Goal: Information Seeking & Learning: Learn about a topic

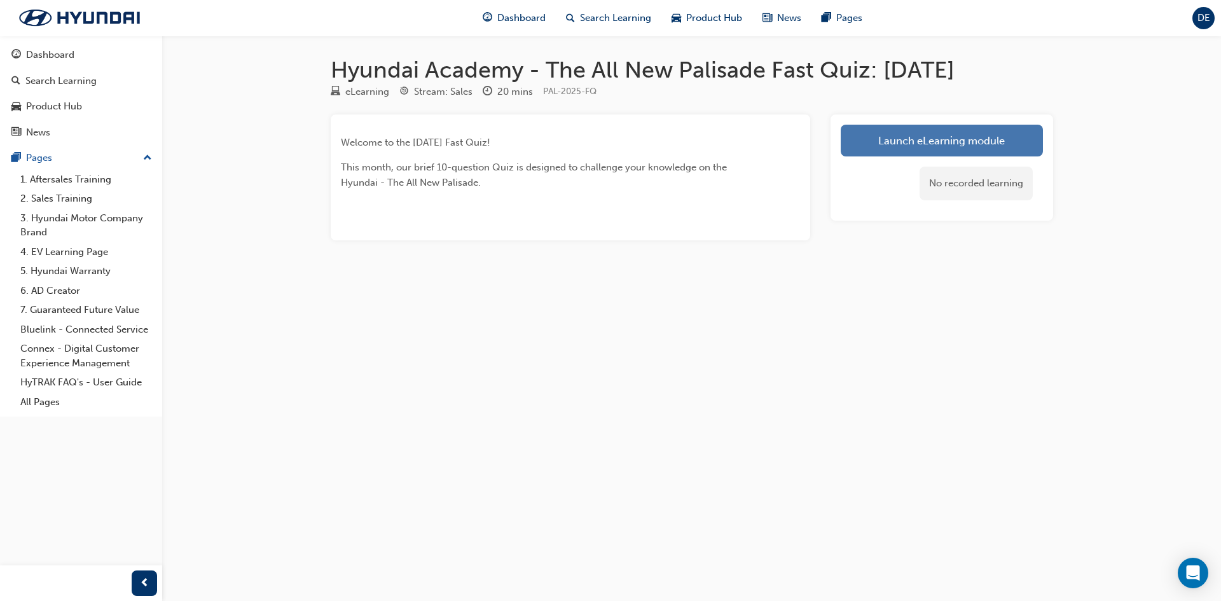
click at [994, 134] on link "Launch eLearning module" at bounding box center [942, 141] width 202 height 32
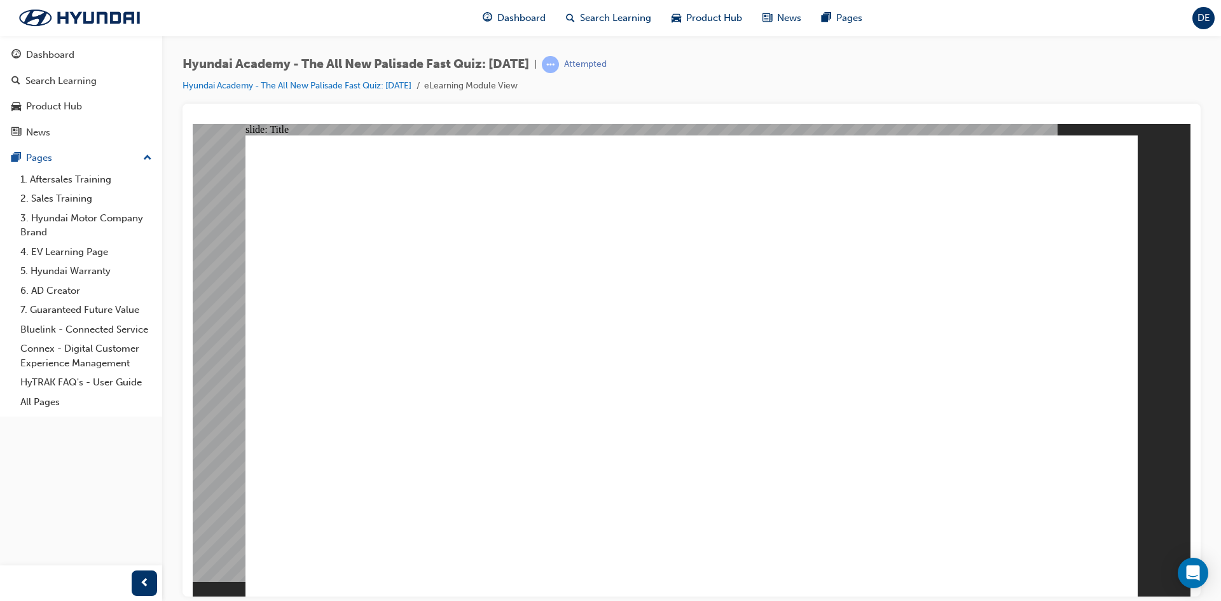
drag, startPoint x: 373, startPoint y: 384, endPoint x: 355, endPoint y: 410, distance: 31.6
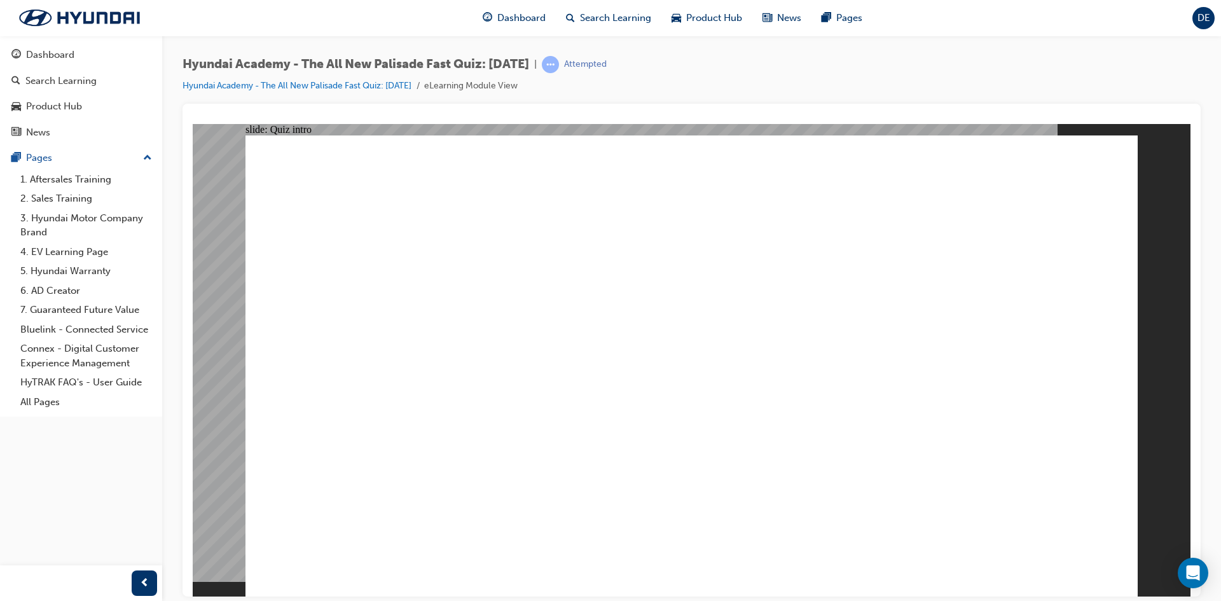
drag, startPoint x: 644, startPoint y: 391, endPoint x: 693, endPoint y: 431, distance: 63.7
radio input "true"
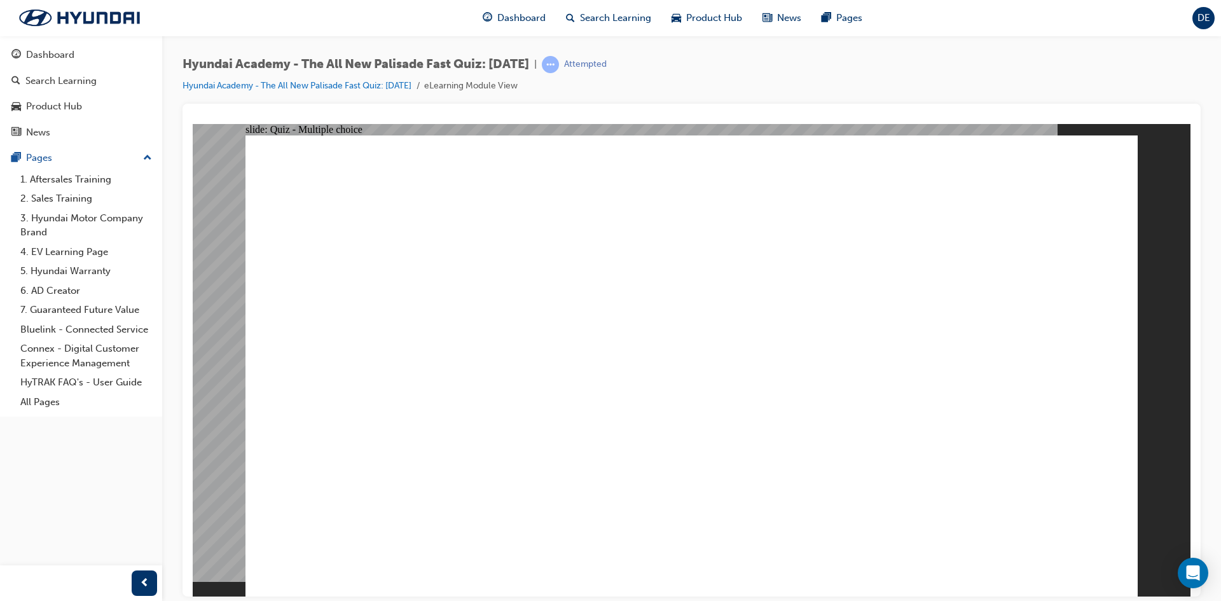
drag, startPoint x: 1081, startPoint y: 531, endPoint x: 1076, endPoint y: 537, distance: 7.8
radio input "true"
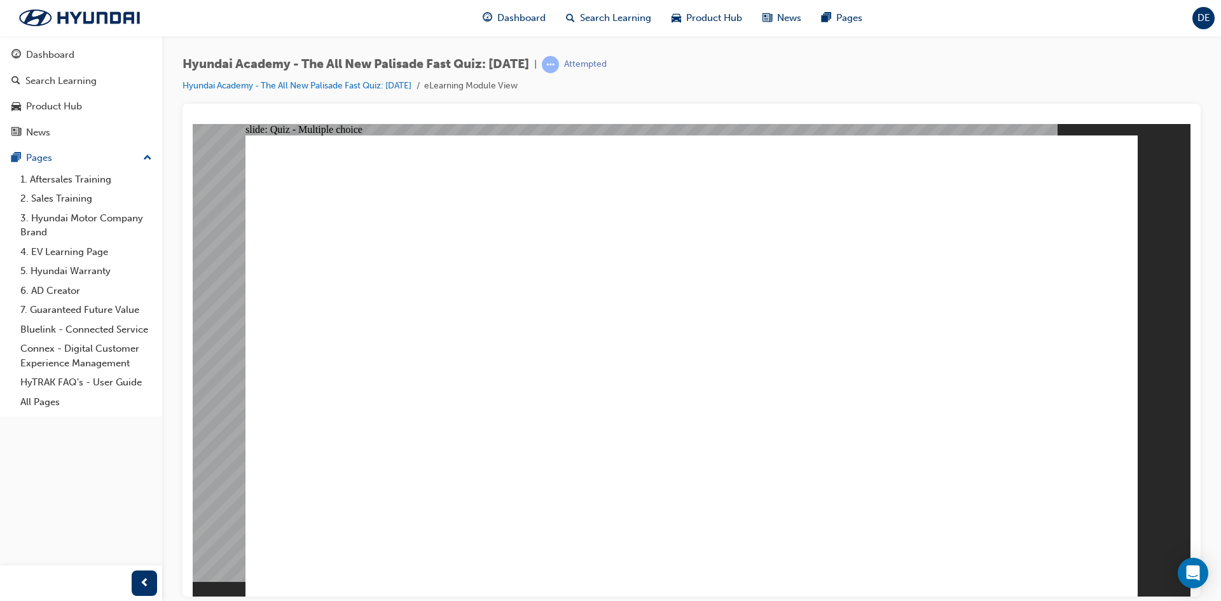
drag, startPoint x: 566, startPoint y: 459, endPoint x: 571, endPoint y: 444, distance: 15.5
radio input "true"
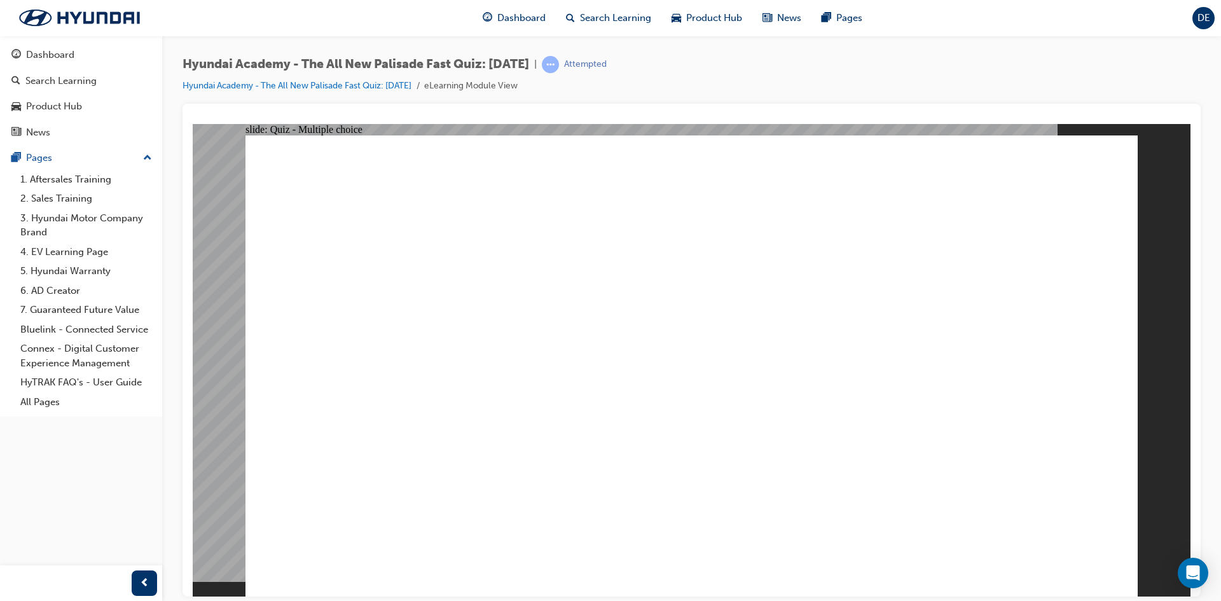
radio input "true"
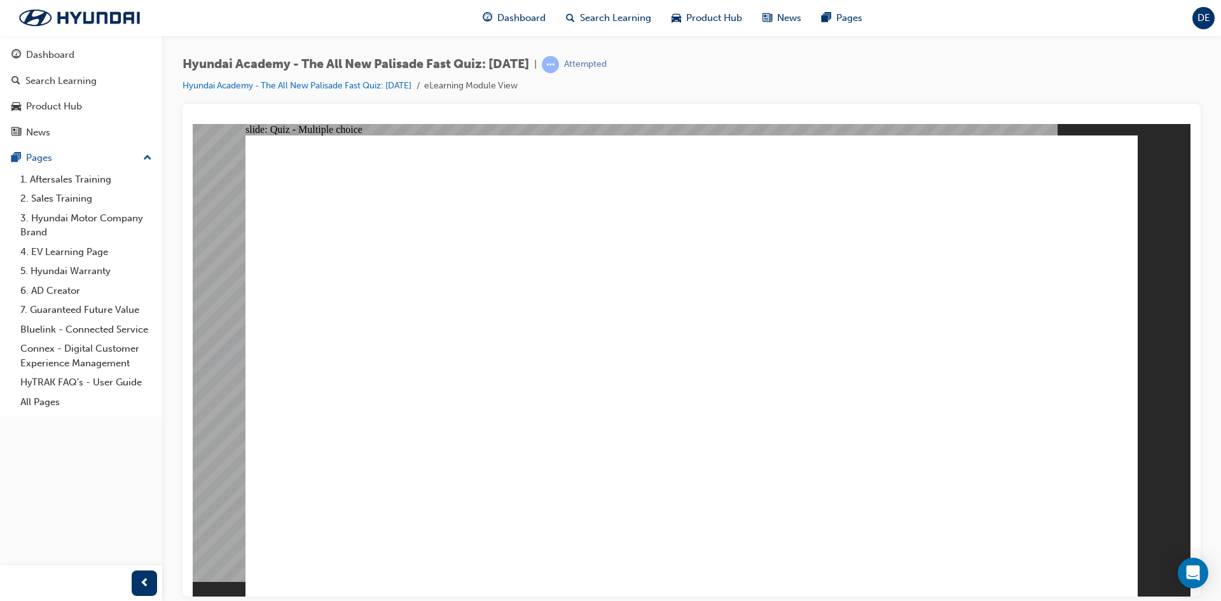
drag, startPoint x: 532, startPoint y: 494, endPoint x: 527, endPoint y: 526, distance: 32.8
checkbox input "true"
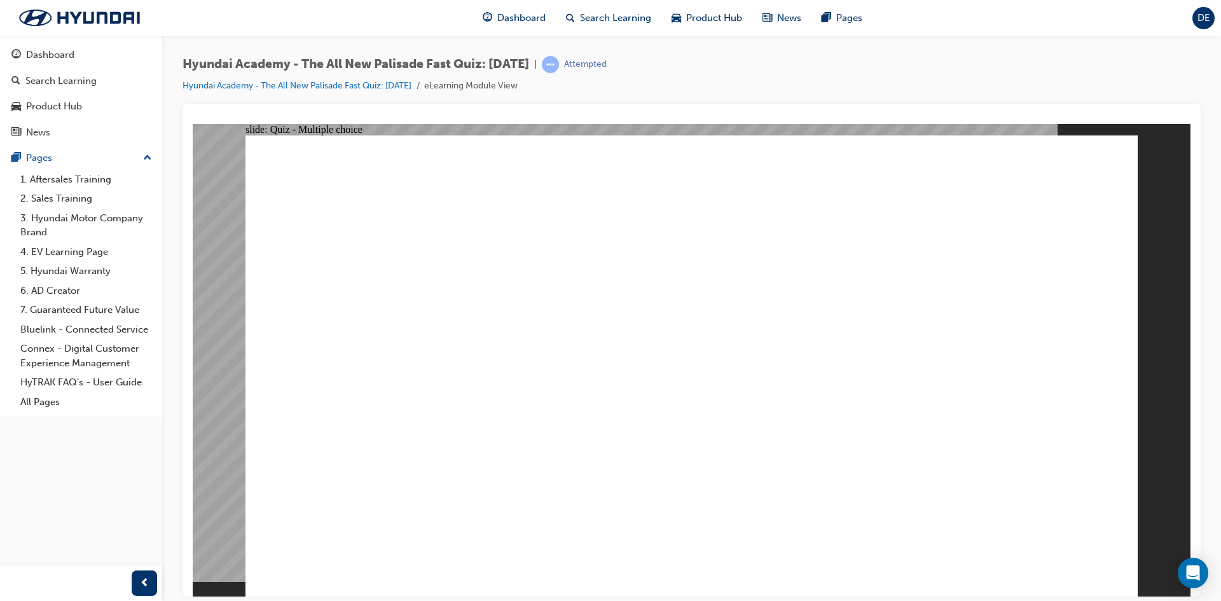
checkbox input "true"
drag, startPoint x: 557, startPoint y: 446, endPoint x: 571, endPoint y: 398, distance: 50.5
checkbox input "true"
drag, startPoint x: 618, startPoint y: 356, endPoint x: 751, endPoint y: 403, distance: 141.8
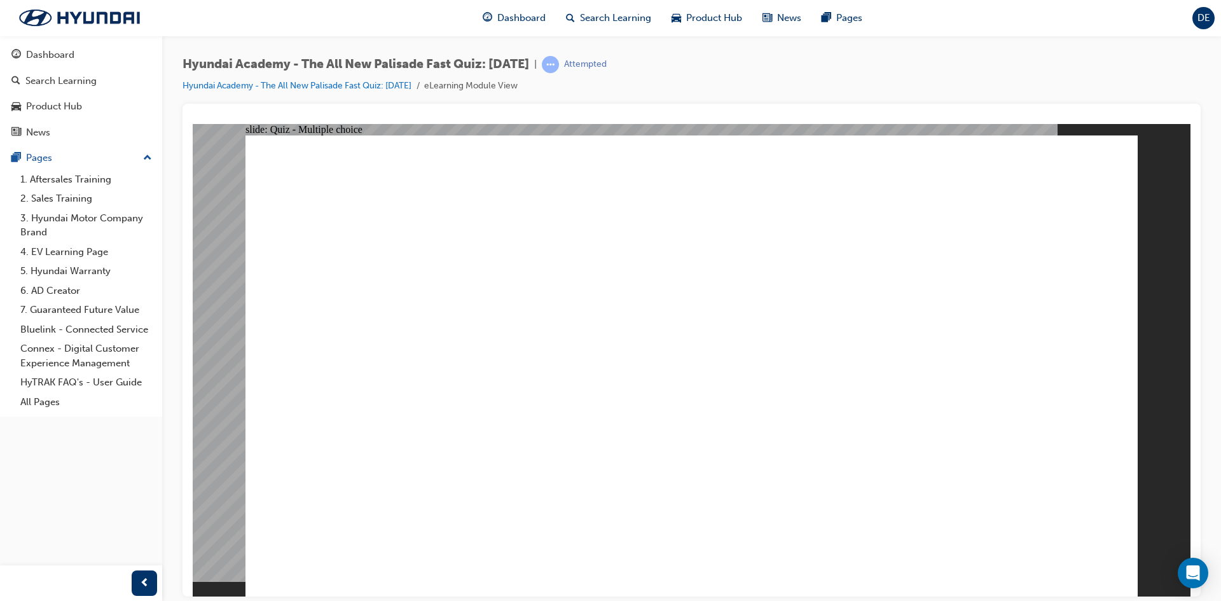
checkbox input "true"
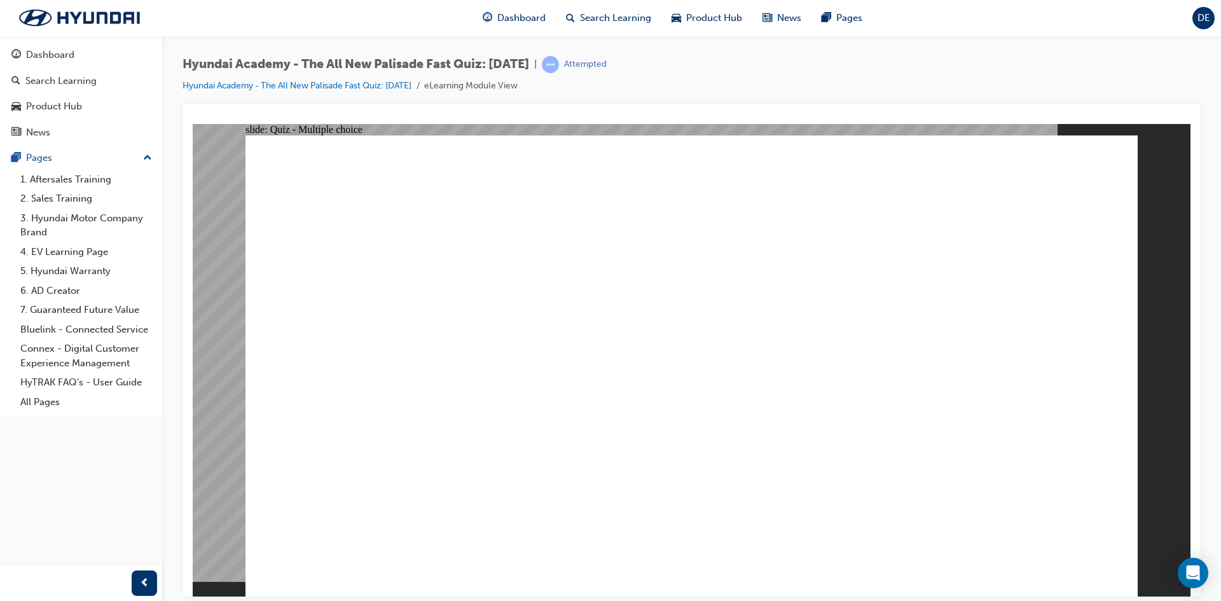
radio input "true"
drag, startPoint x: 679, startPoint y: 435, endPoint x: 702, endPoint y: 441, distance: 24.2
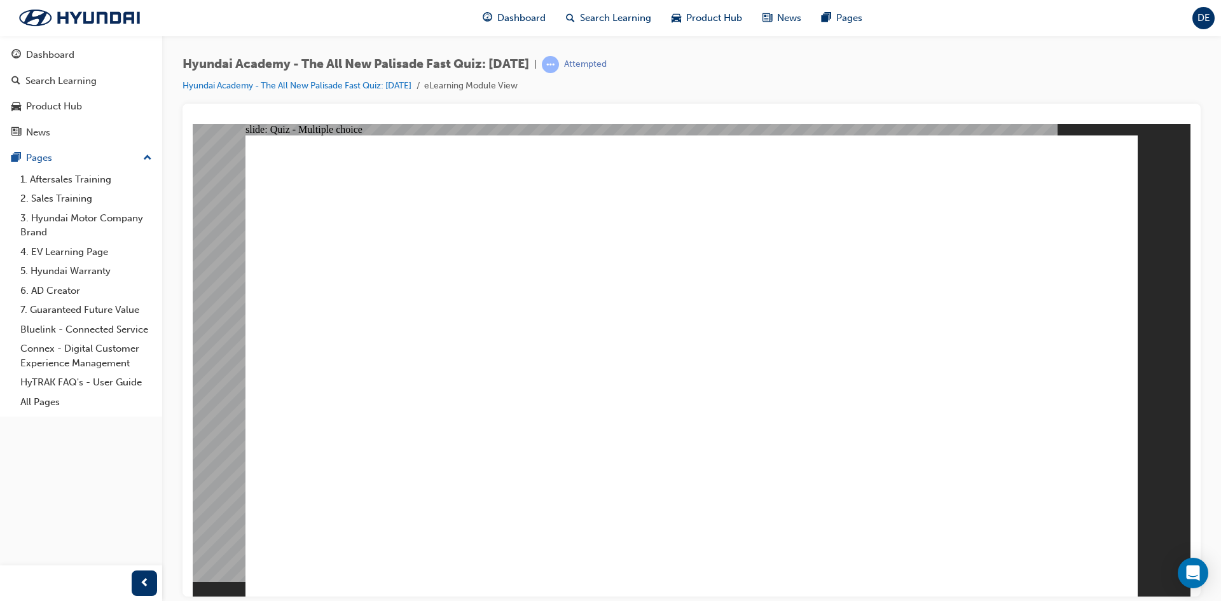
radio input "true"
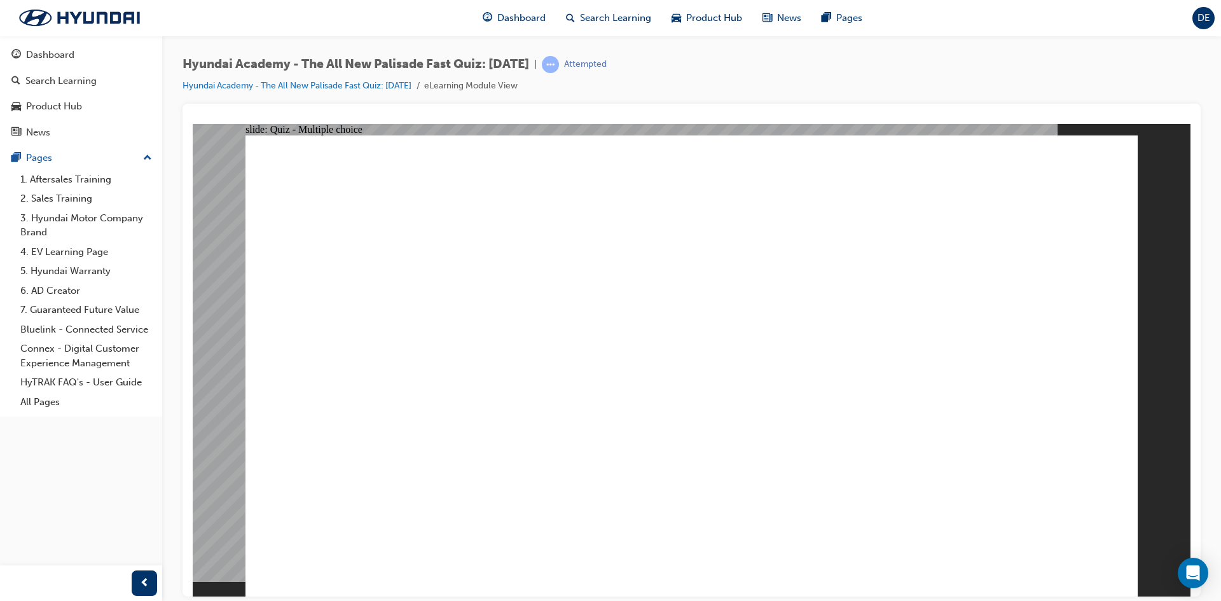
checkbox input "true"
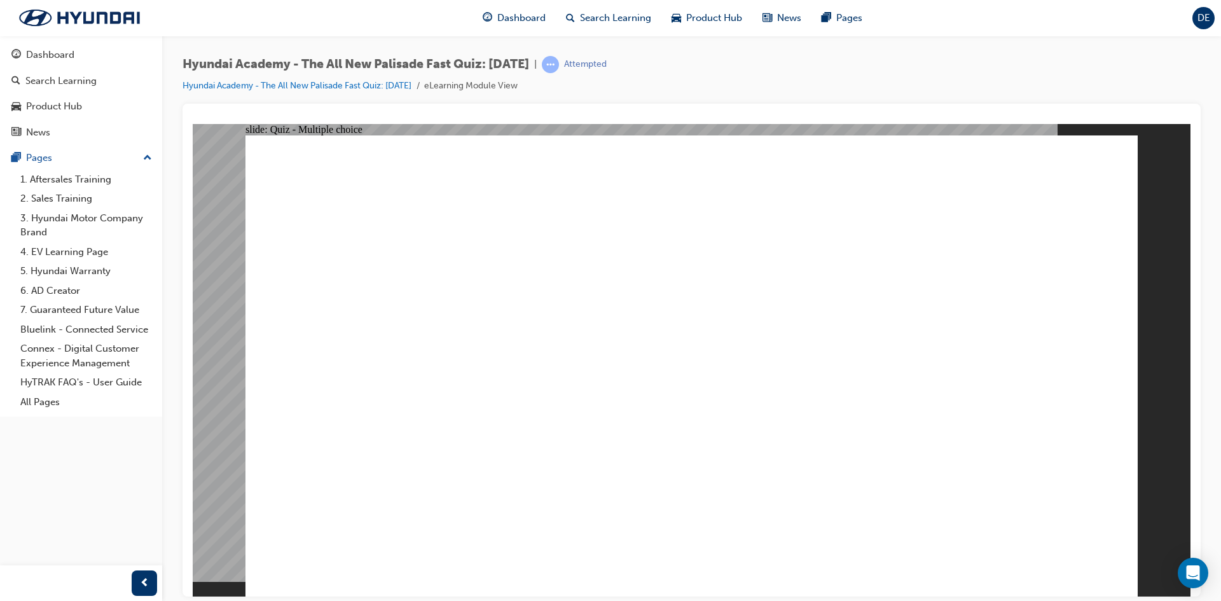
drag, startPoint x: 1026, startPoint y: 532, endPoint x: 1041, endPoint y: 555, distance: 27.5
checkbox input "true"
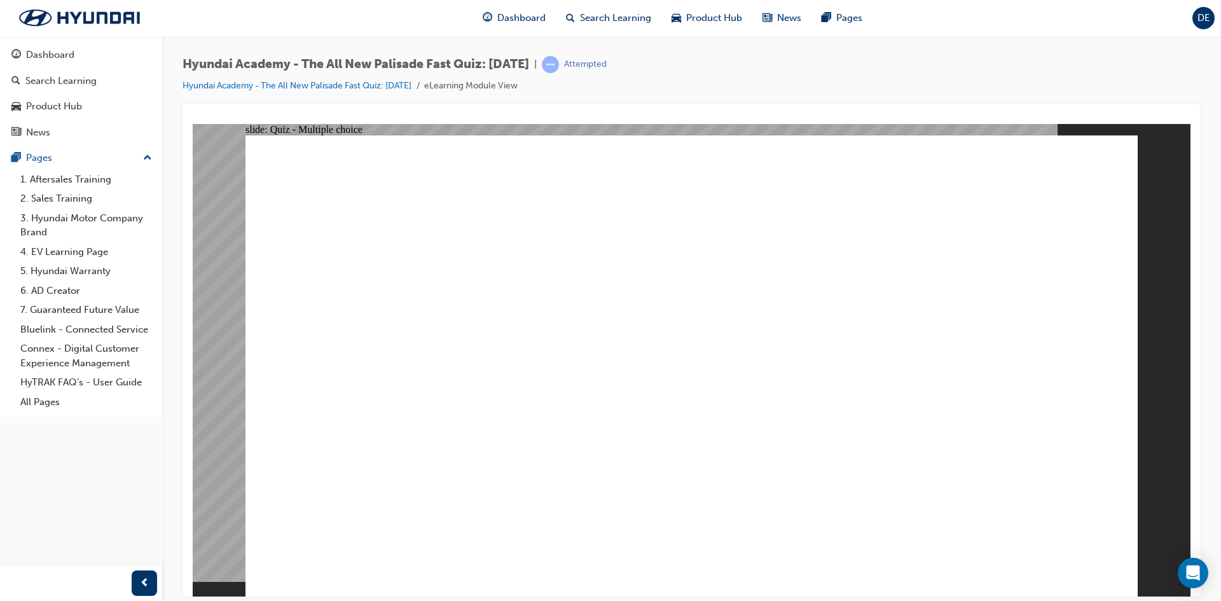
checkbox input "true"
radio input "true"
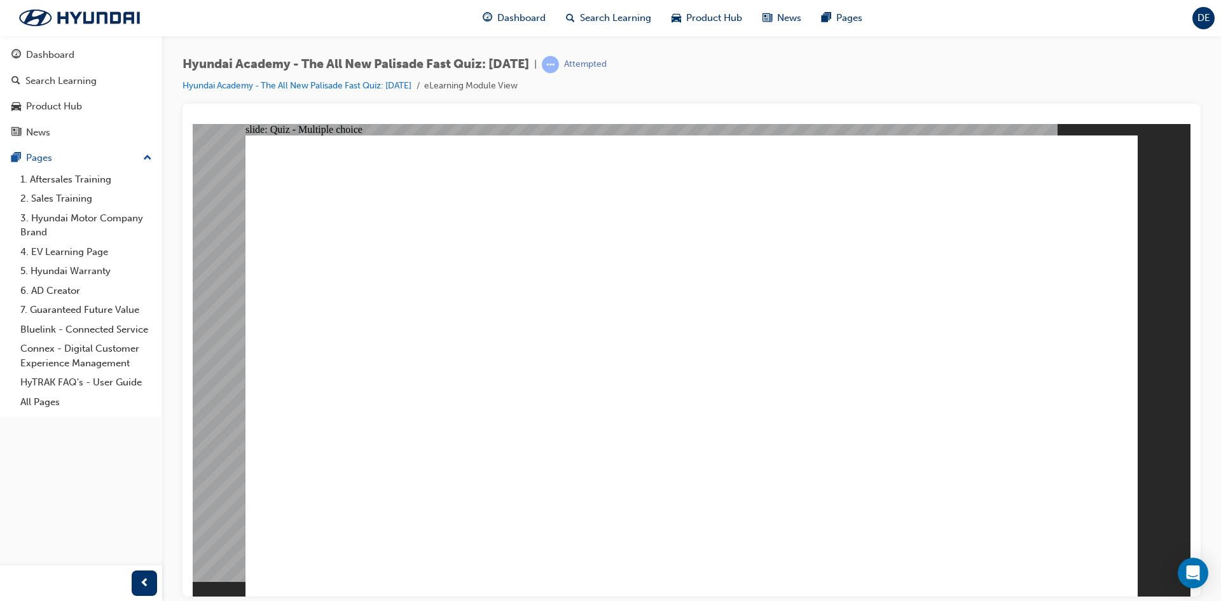
drag, startPoint x: 1085, startPoint y: 584, endPoint x: 1065, endPoint y: 568, distance: 25.3
